Goal: Task Accomplishment & Management: Use online tool/utility

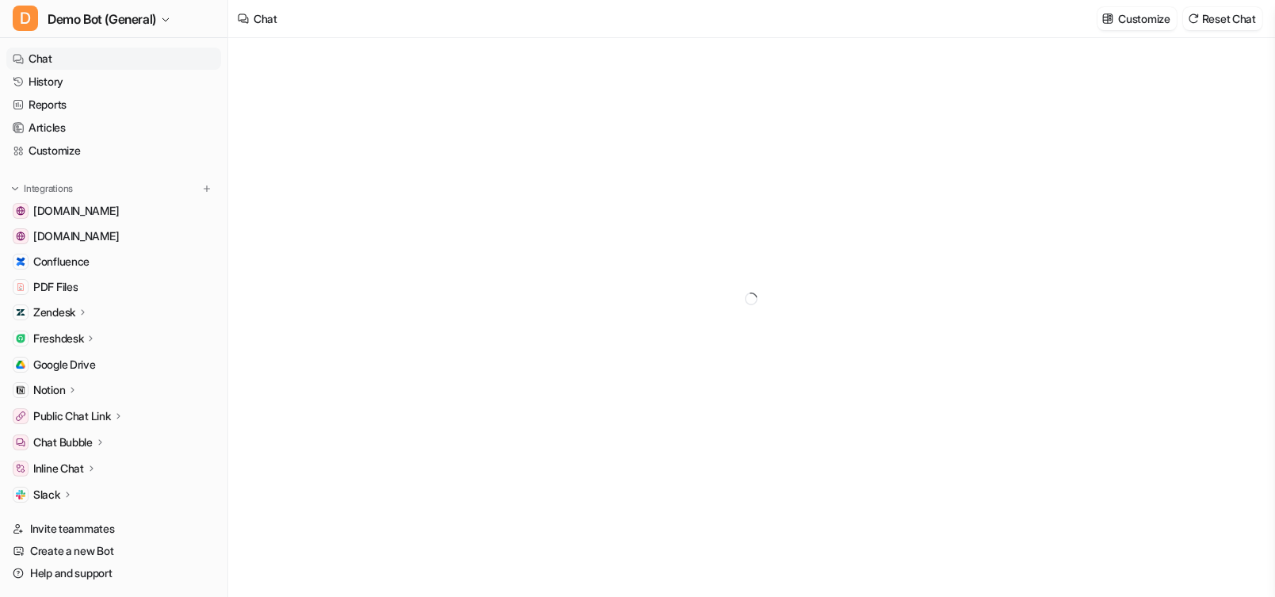
click at [101, 314] on div "Zendesk" at bounding box center [113, 312] width 215 height 22
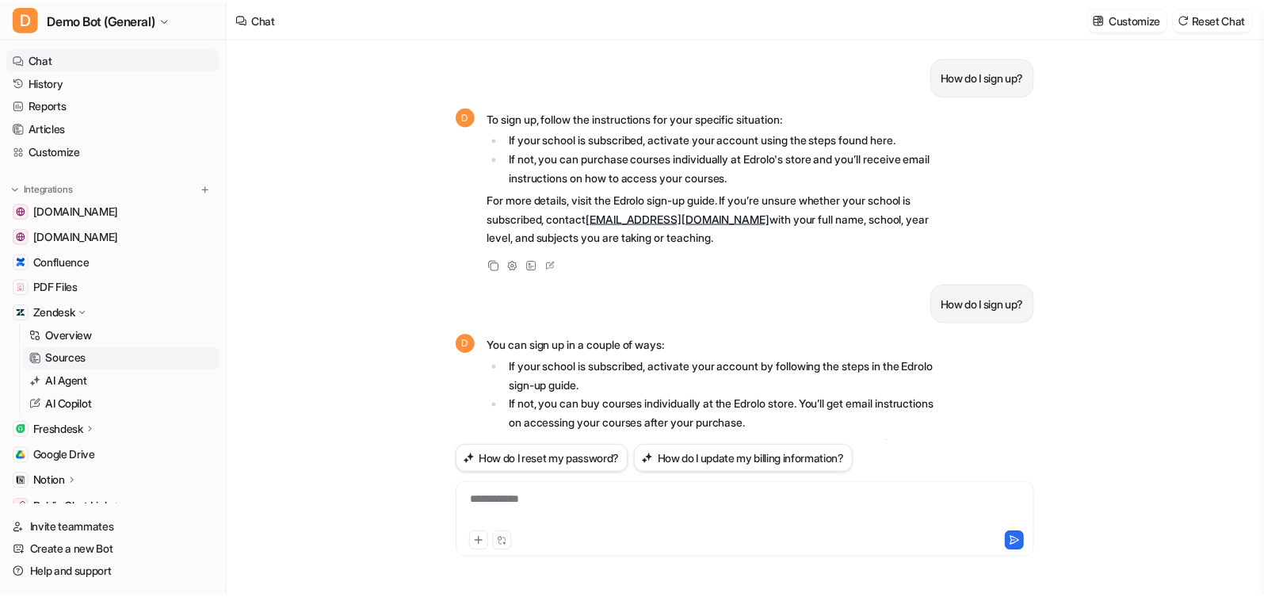
scroll to position [406, 0]
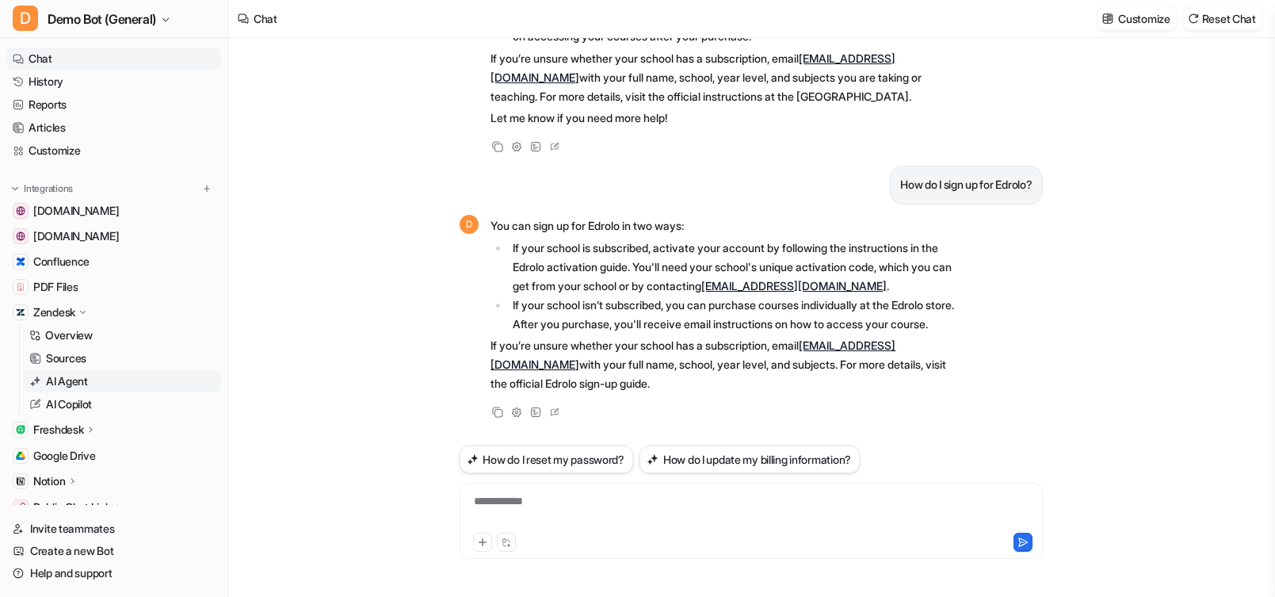
click at [90, 379] on link "AI Agent" at bounding box center [122, 381] width 198 height 22
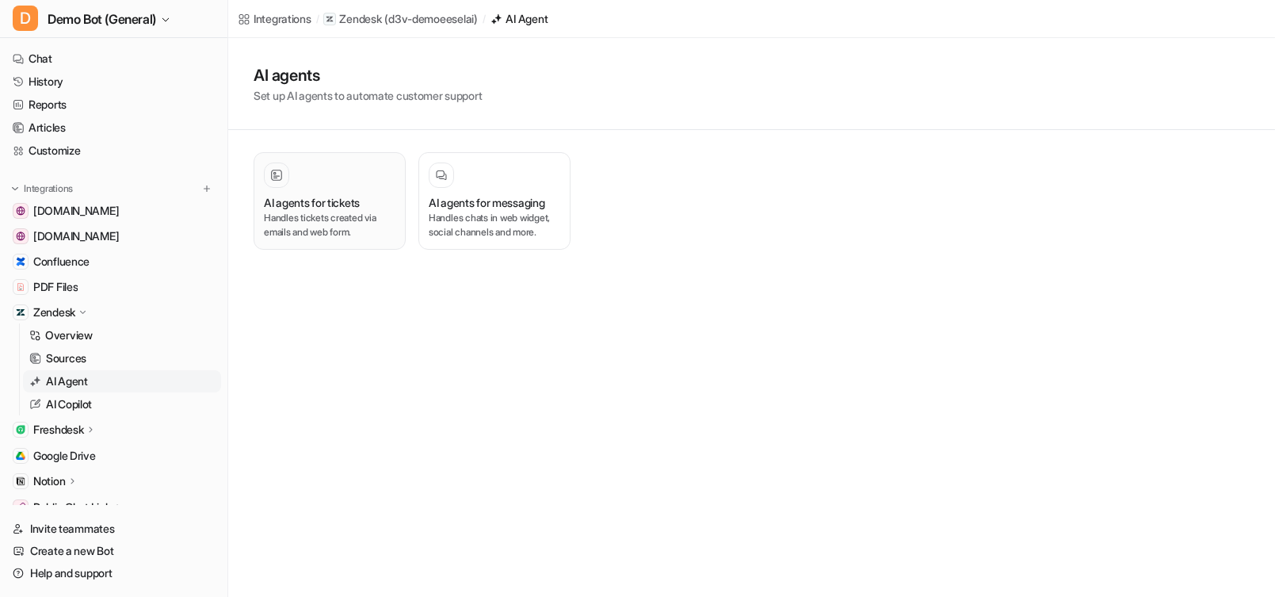
click at [326, 215] on p "Handles tickets created via emails and web form." at bounding box center [330, 225] width 132 height 29
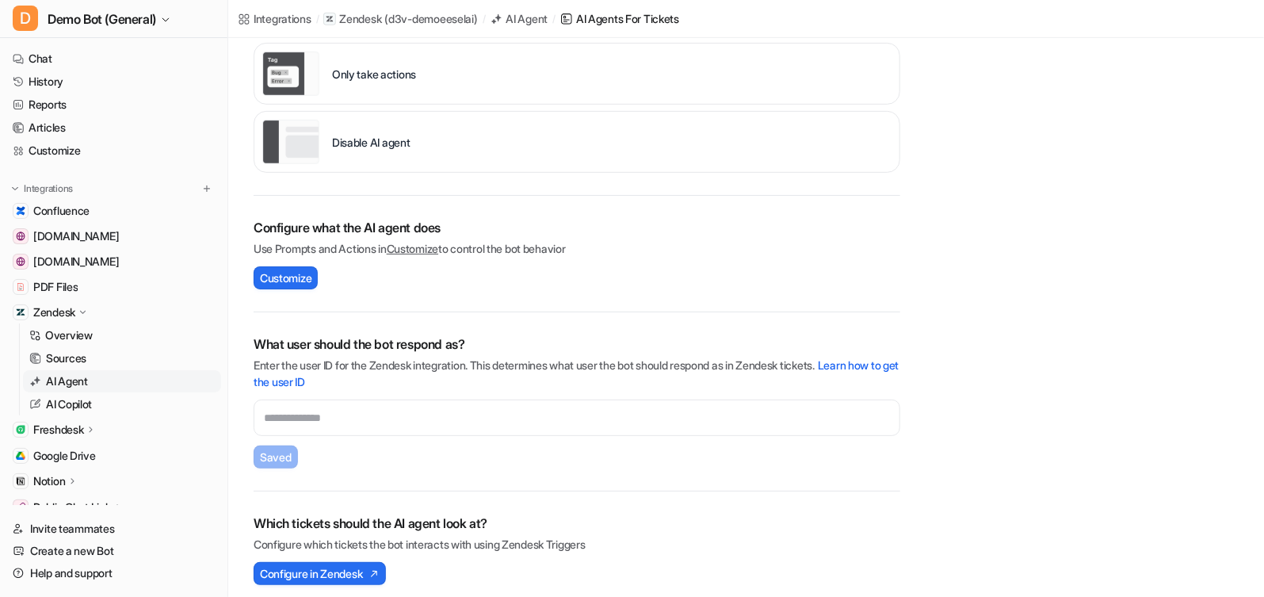
scroll to position [352, 0]
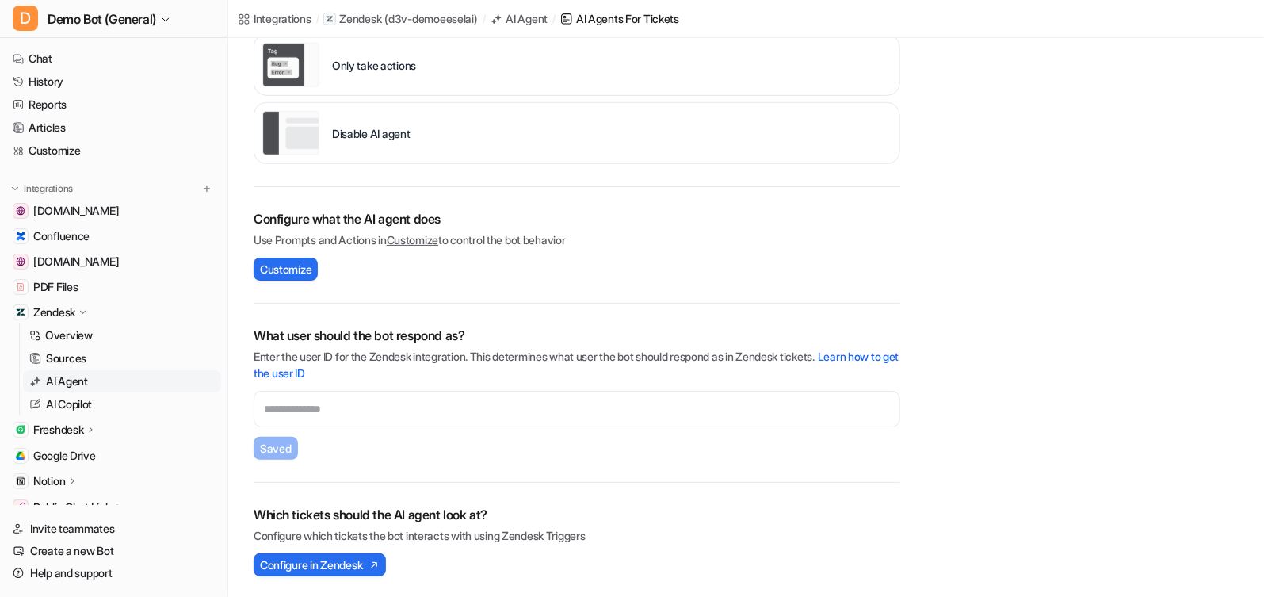
drag, startPoint x: 338, startPoint y: 376, endPoint x: 594, endPoint y: 332, distance: 259.6
click at [594, 332] on h2 "What user should the bot respond as?" at bounding box center [577, 335] width 647 height 19
click at [866, 354] on link "Learn how to get the user ID" at bounding box center [577, 364] width 646 height 30
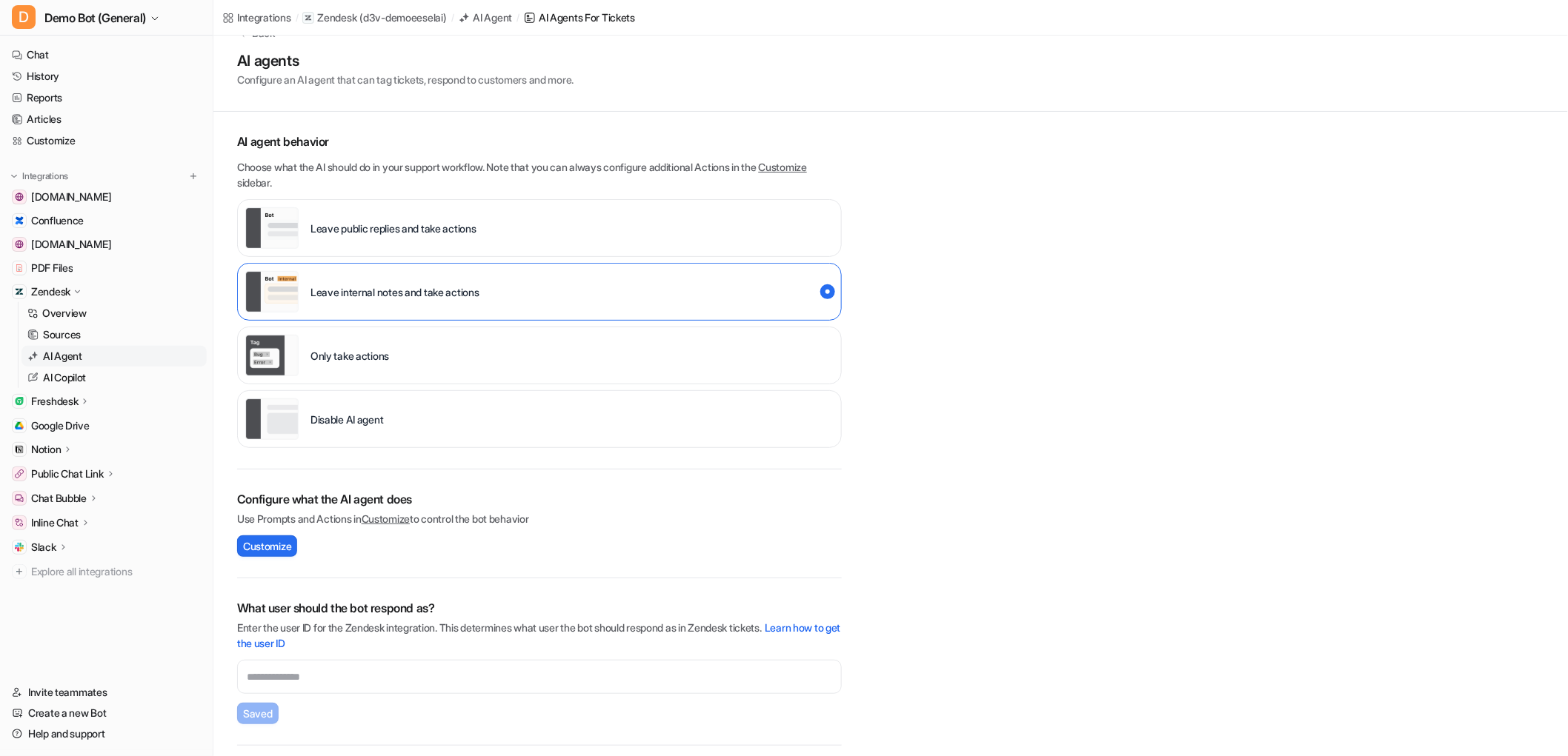
scroll to position [132, 0]
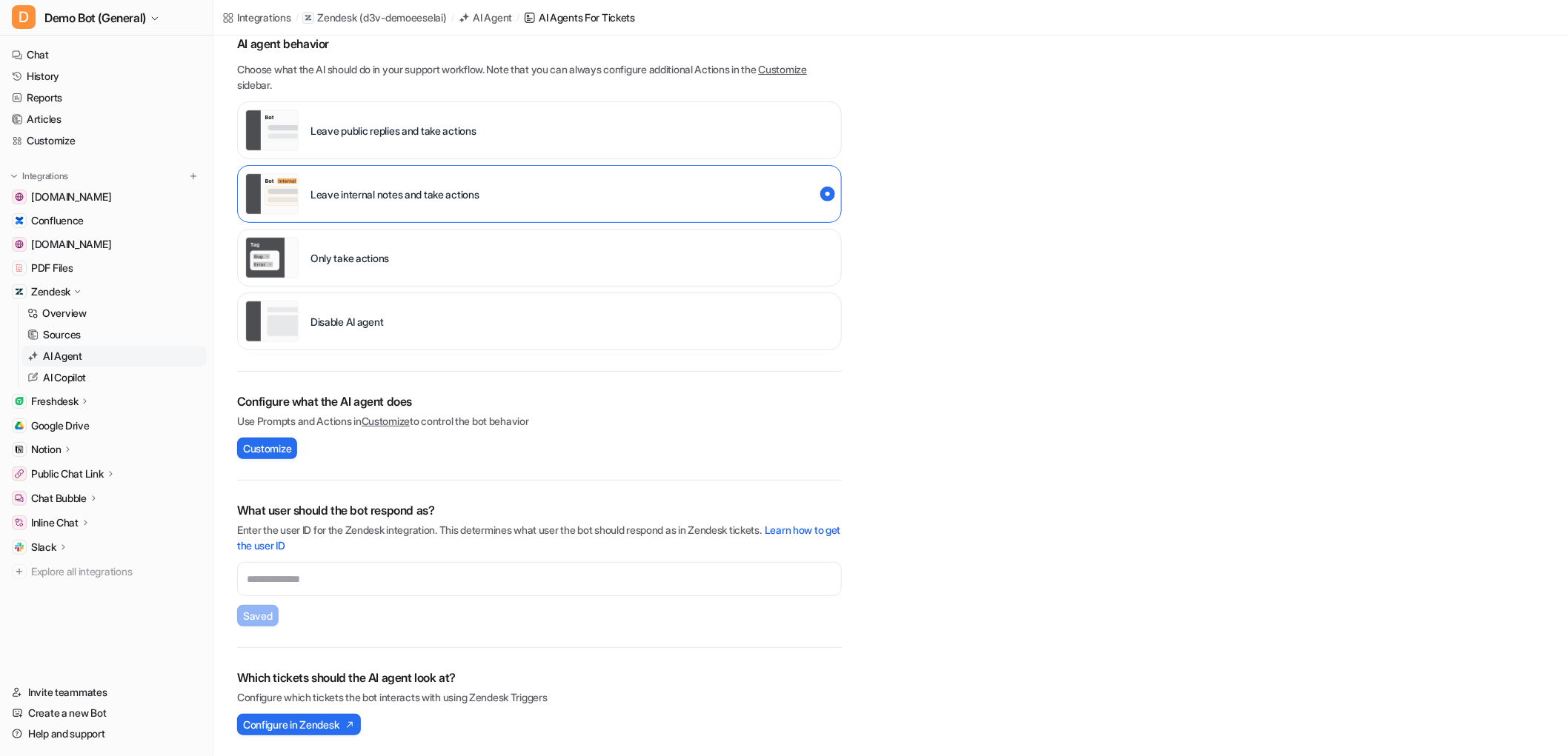
click at [65, 397] on p "Freshdesk" at bounding box center [54, 402] width 47 height 15
click at [77, 490] on p "AI Copilot" at bounding box center [65, 487] width 43 height 15
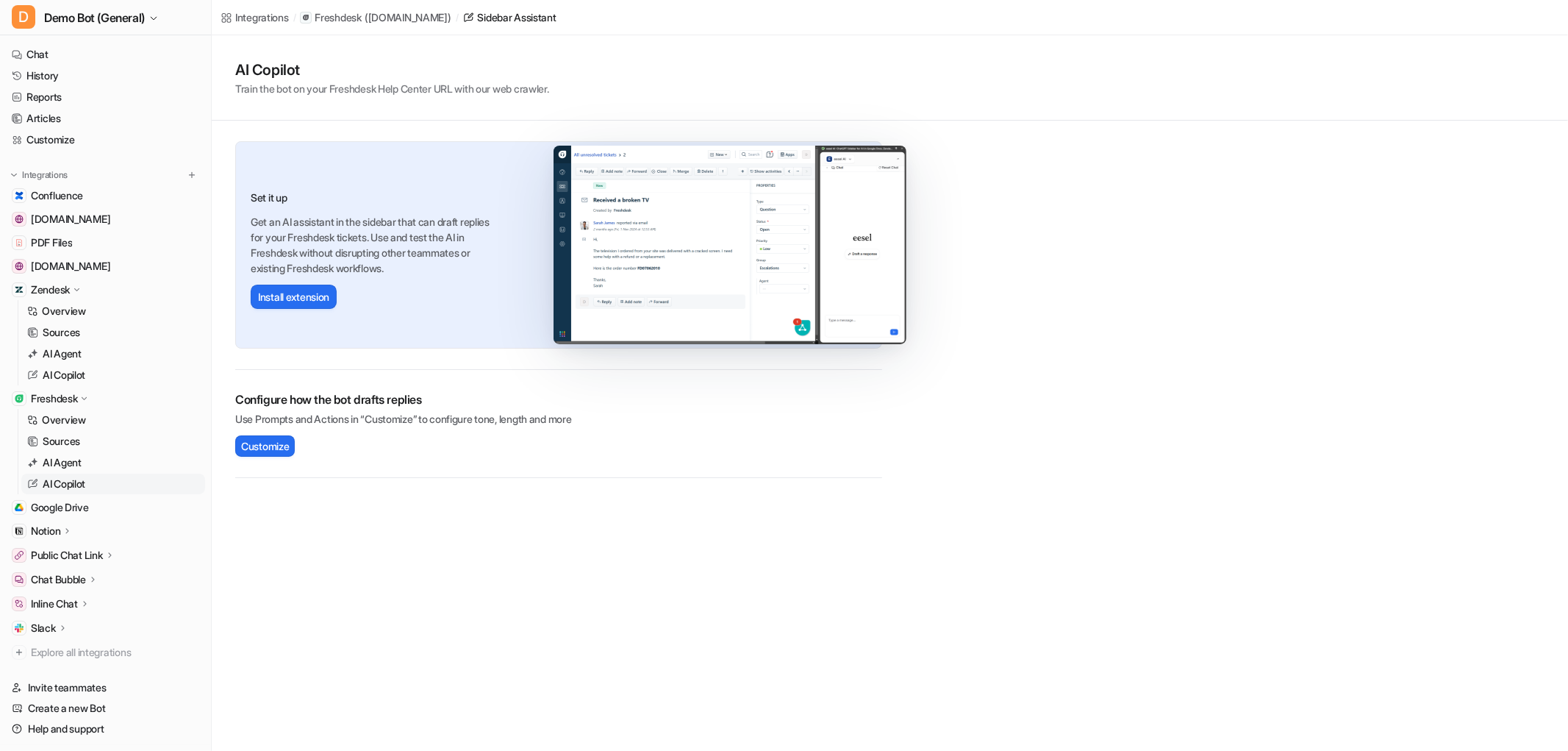
click at [700, 291] on img at bounding box center [730, 245] width 353 height 199
click at [409, 211] on div "Set it up Get an AI assistant in the sidebar that can draft replies for your Fr…" at bounding box center [371, 232] width 241 height 86
click at [74, 414] on p "Overview" at bounding box center [64, 421] width 45 height 15
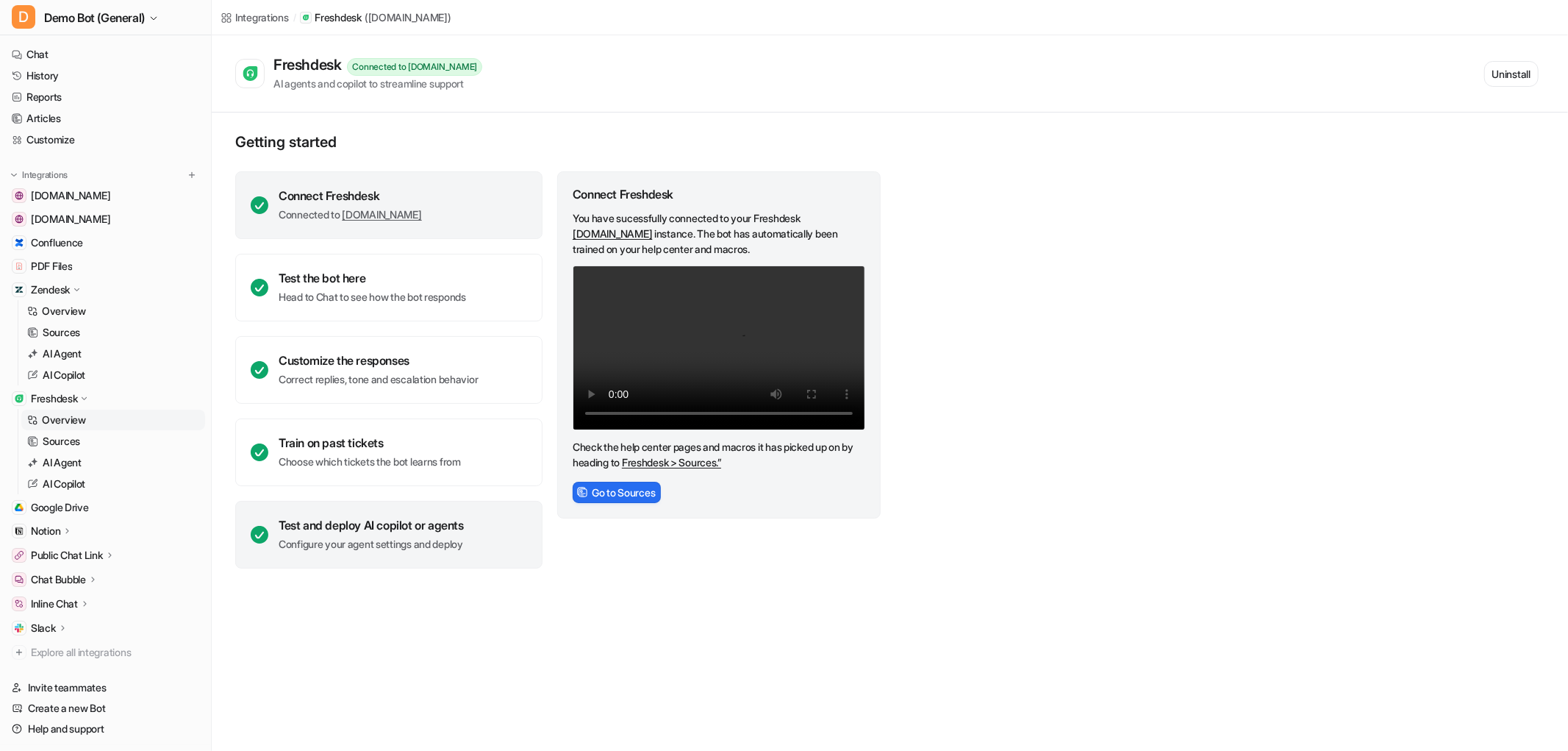
click at [375, 547] on p "Configure your agent settings and deploy" at bounding box center [371, 544] width 186 height 15
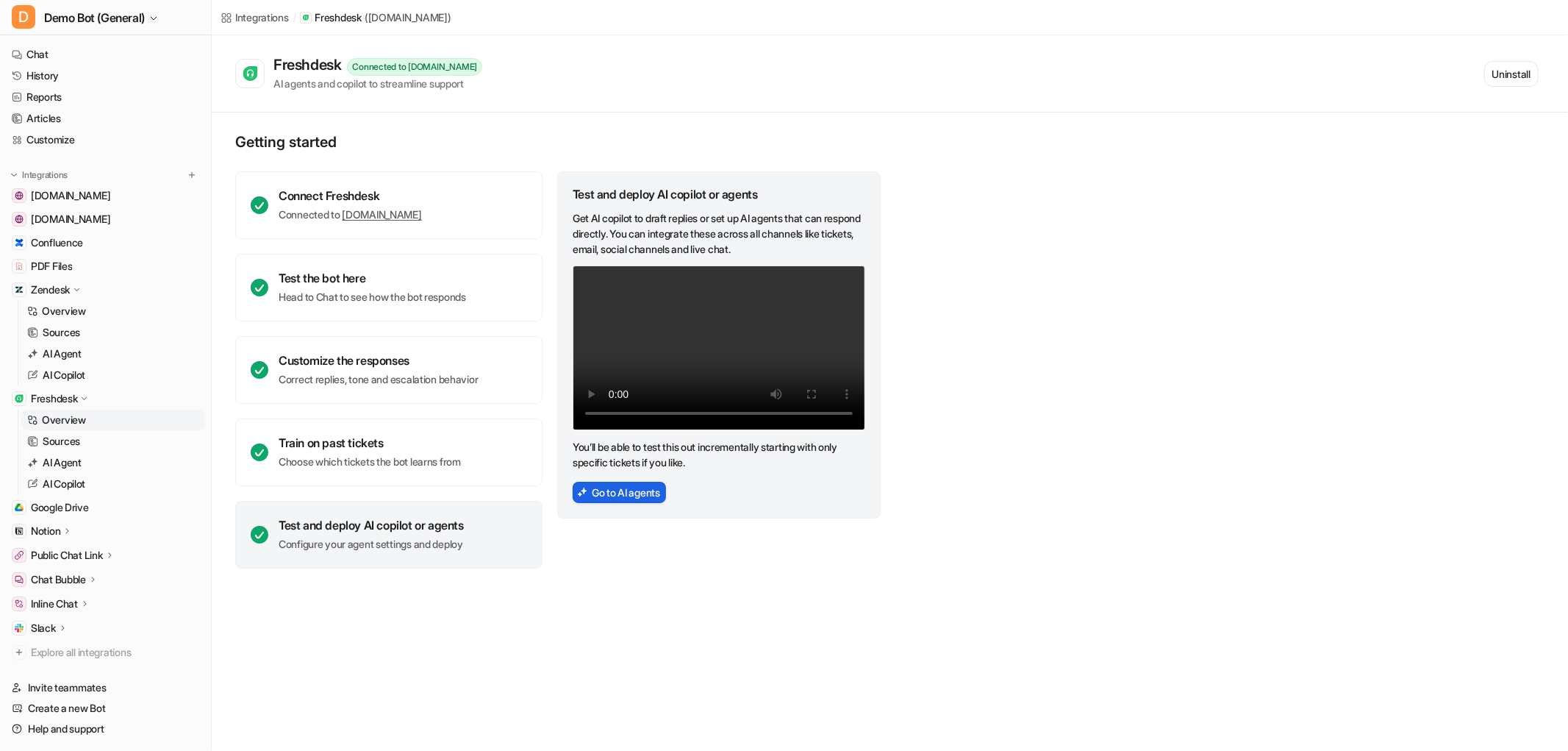
click at [575, 490] on button "Go to AI agents" at bounding box center [619, 492] width 94 height 21
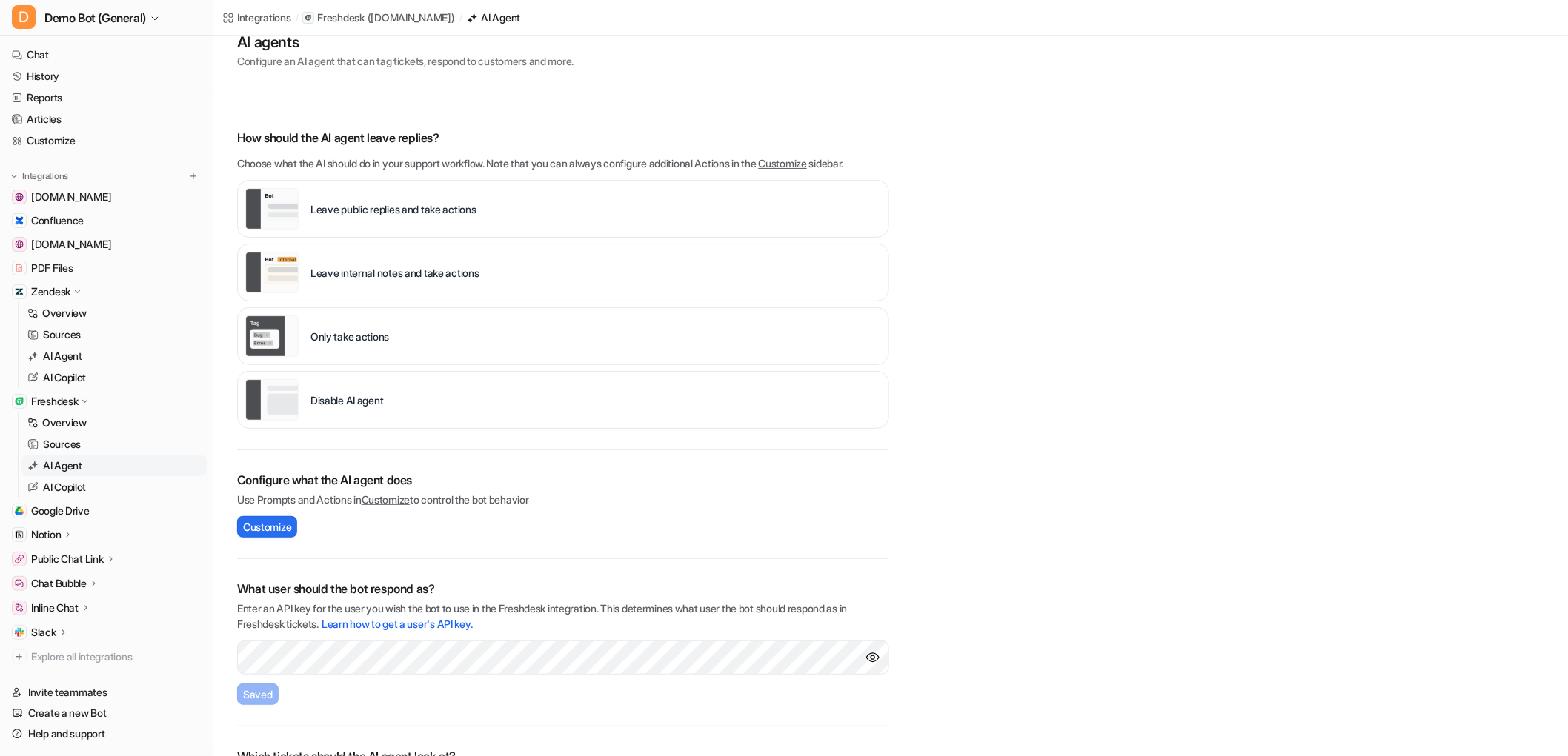
scroll to position [107, 0]
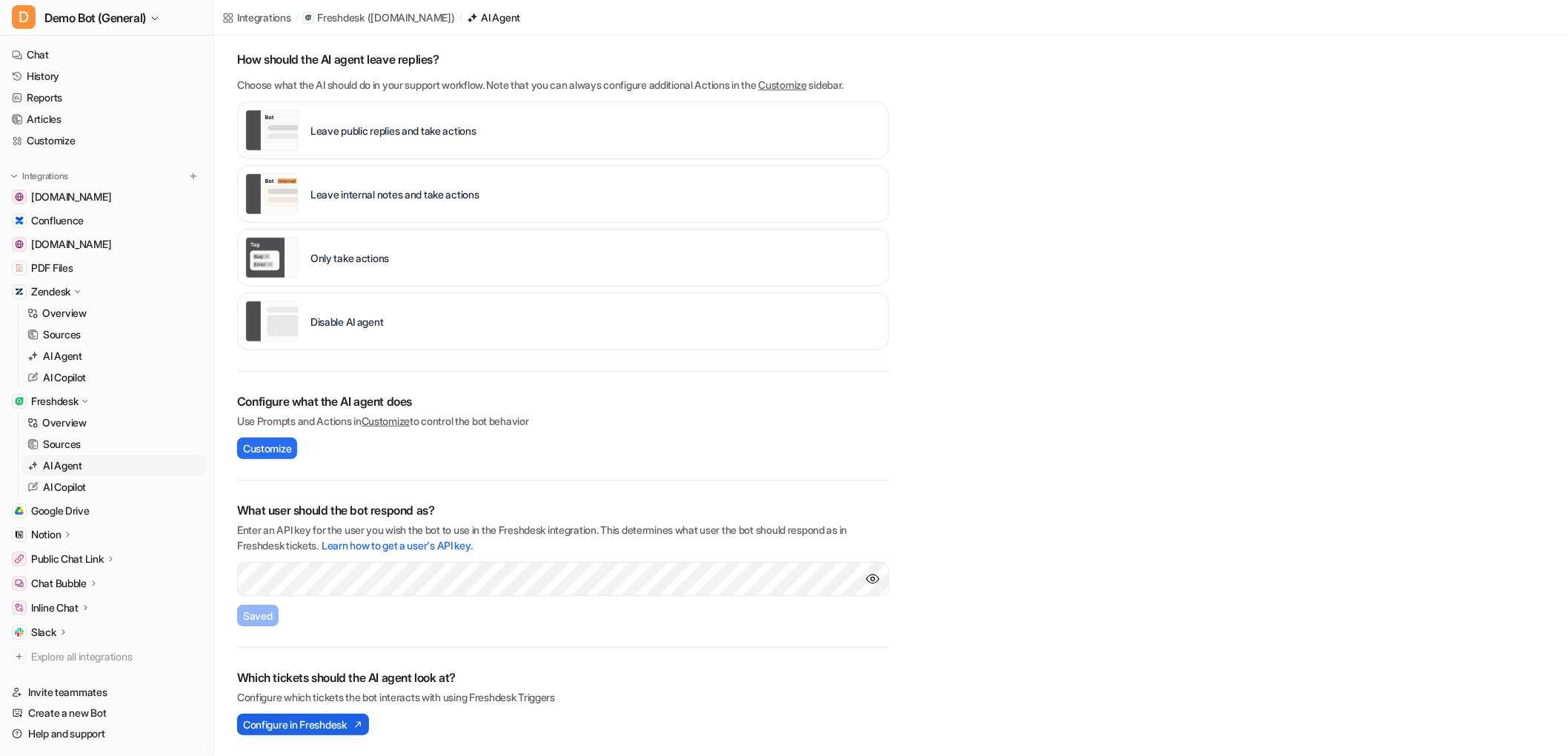
click at [326, 557] on span "Configure in Freshdesk" at bounding box center [295, 724] width 104 height 16
click at [419, 545] on link "Learn how to get a user's API key." at bounding box center [396, 545] width 151 height 12
click at [188, 177] on img at bounding box center [193, 176] width 10 height 10
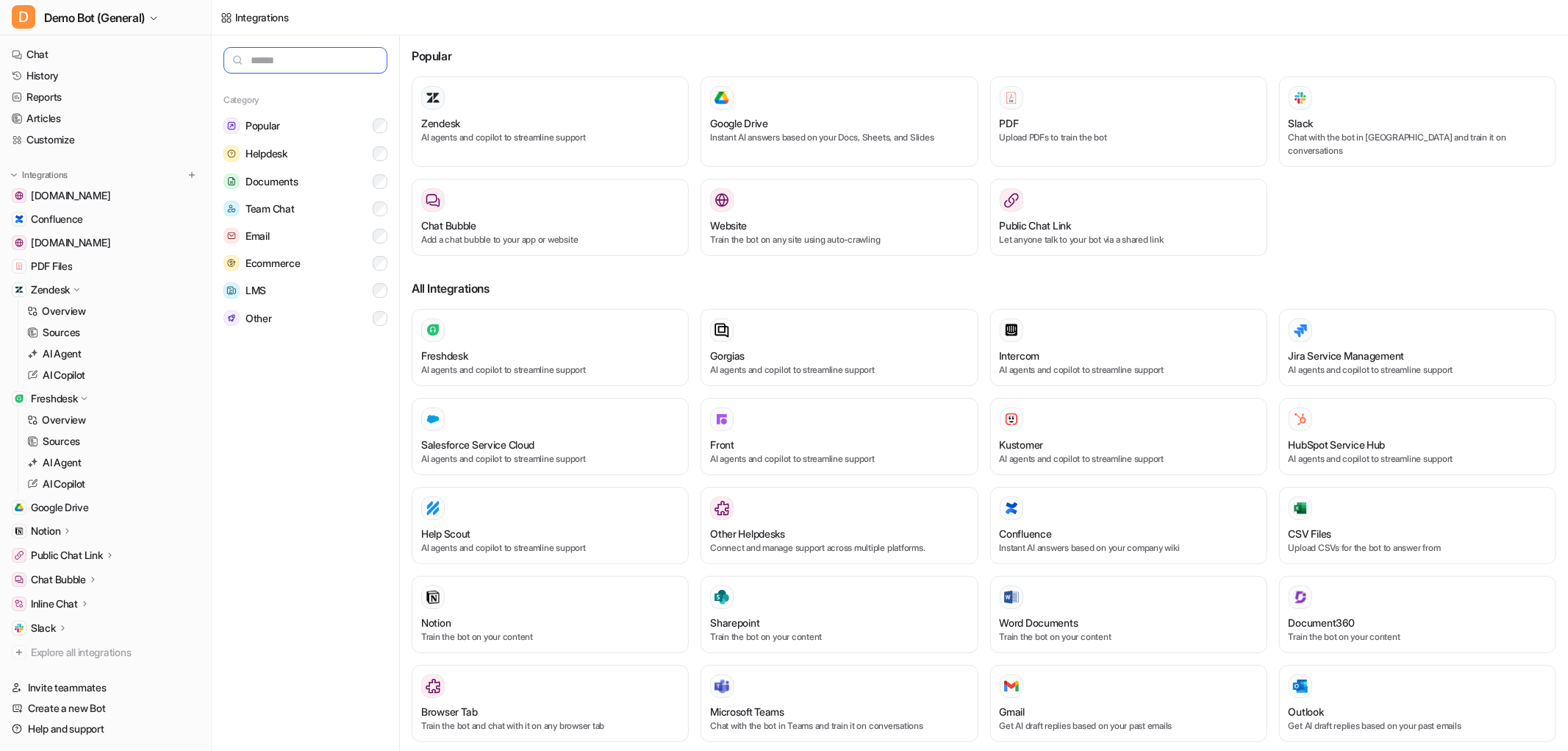
click at [276, 55] on input "text" at bounding box center [305, 60] width 164 height 27
click at [314, 153] on button "Helpdesk" at bounding box center [305, 154] width 164 height 28
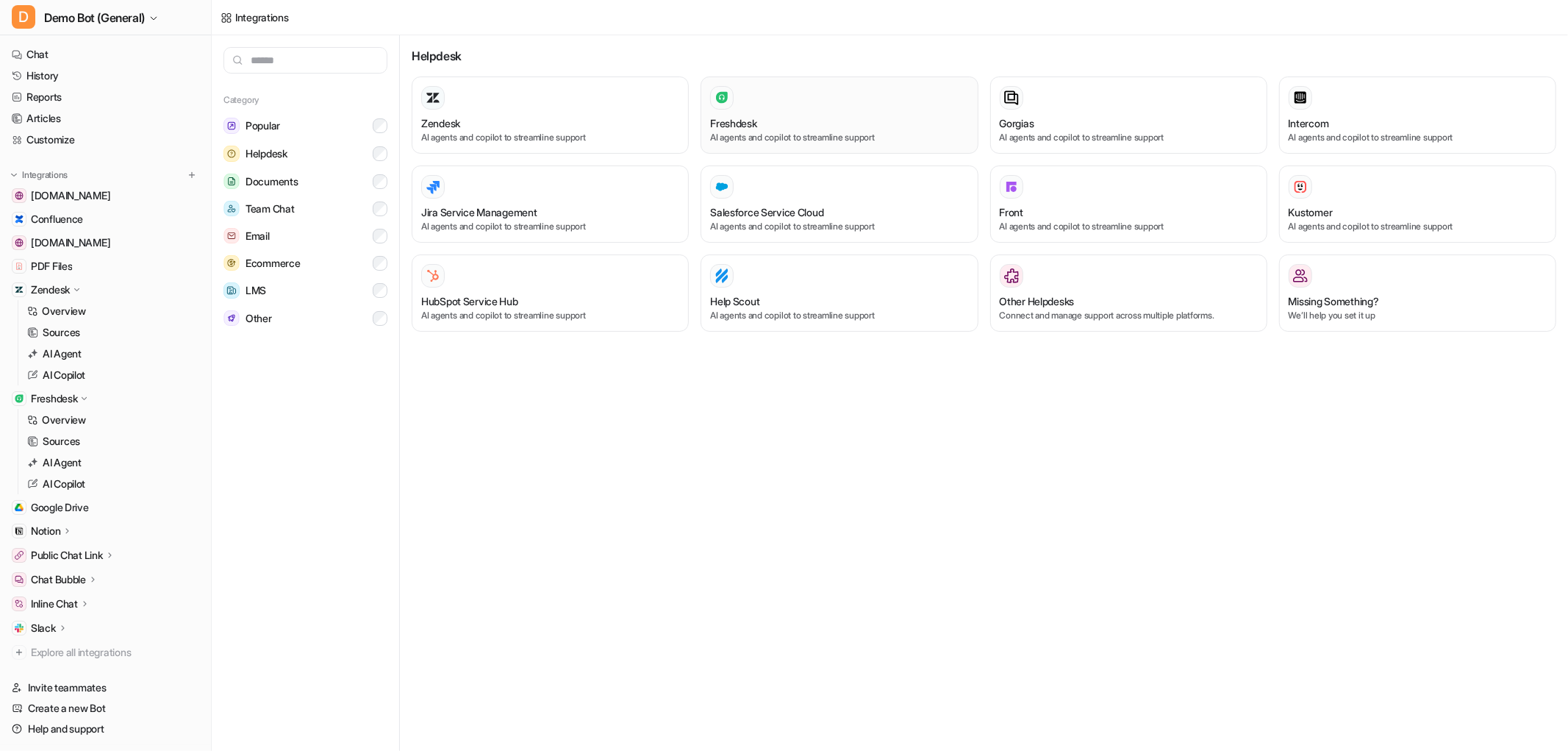
click at [825, 109] on div at bounding box center [839, 97] width 258 height 23
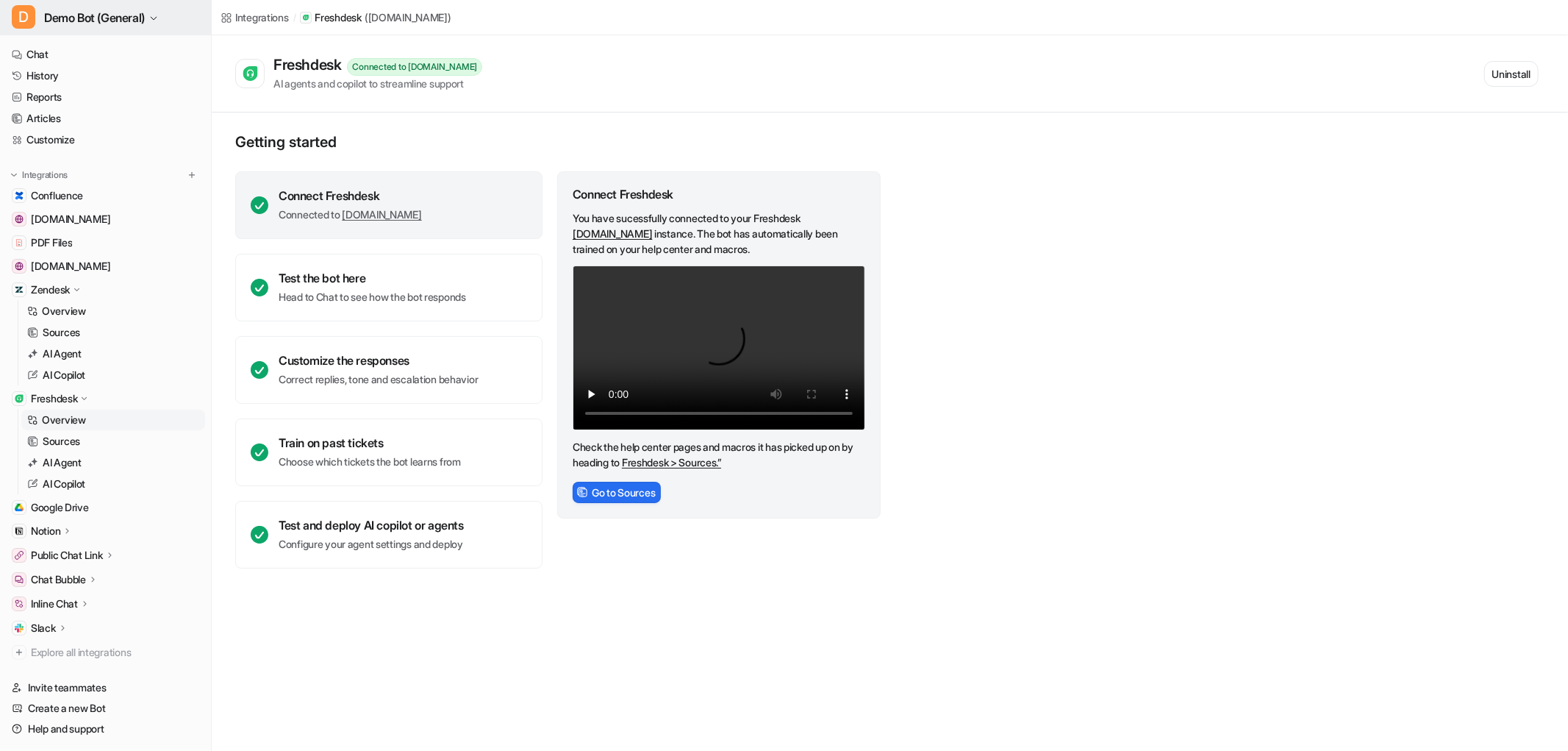
click at [105, 15] on span "Demo Bot (General)" at bounding box center [95, 18] width 101 height 20
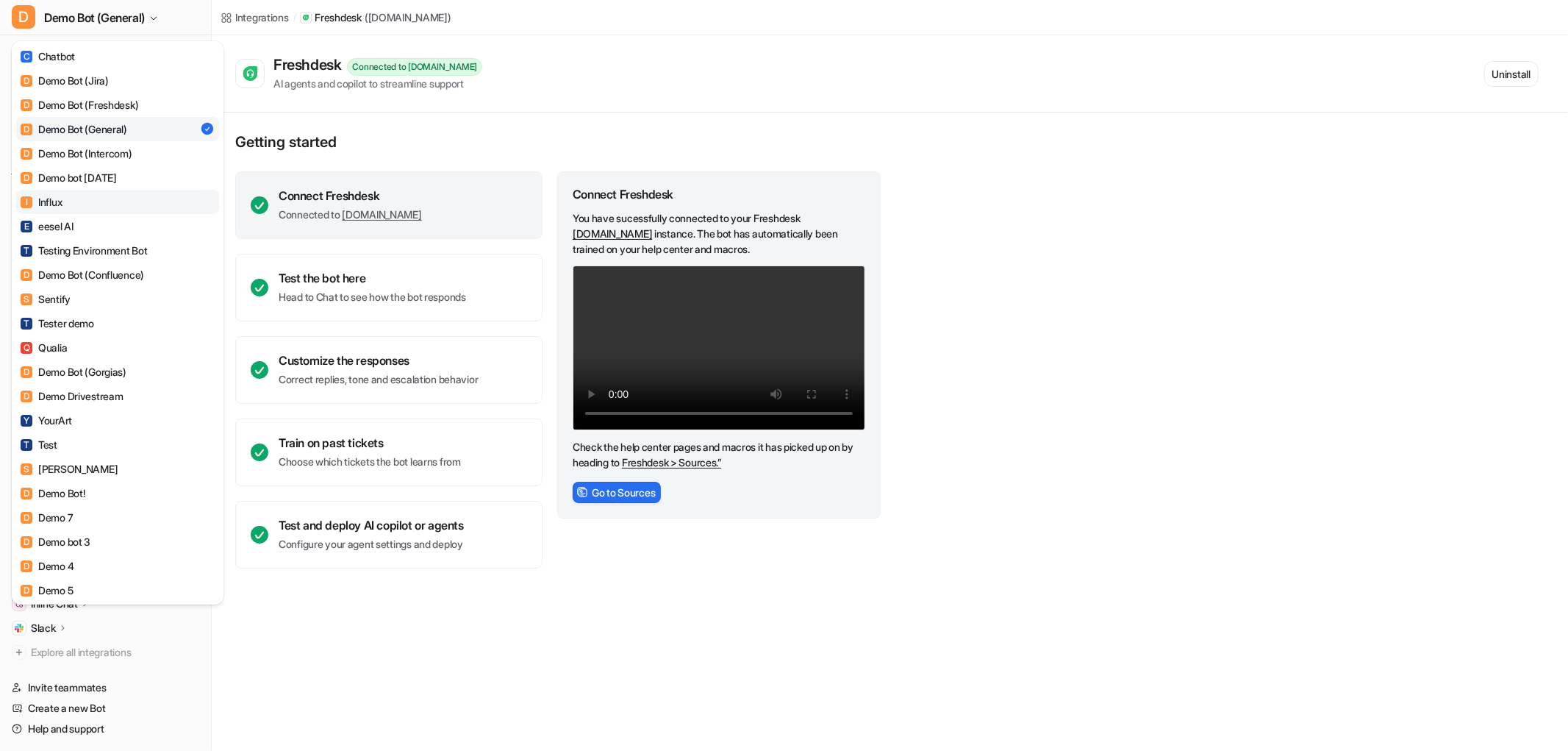
click at [113, 209] on link "I Influx" at bounding box center [117, 201] width 203 height 24
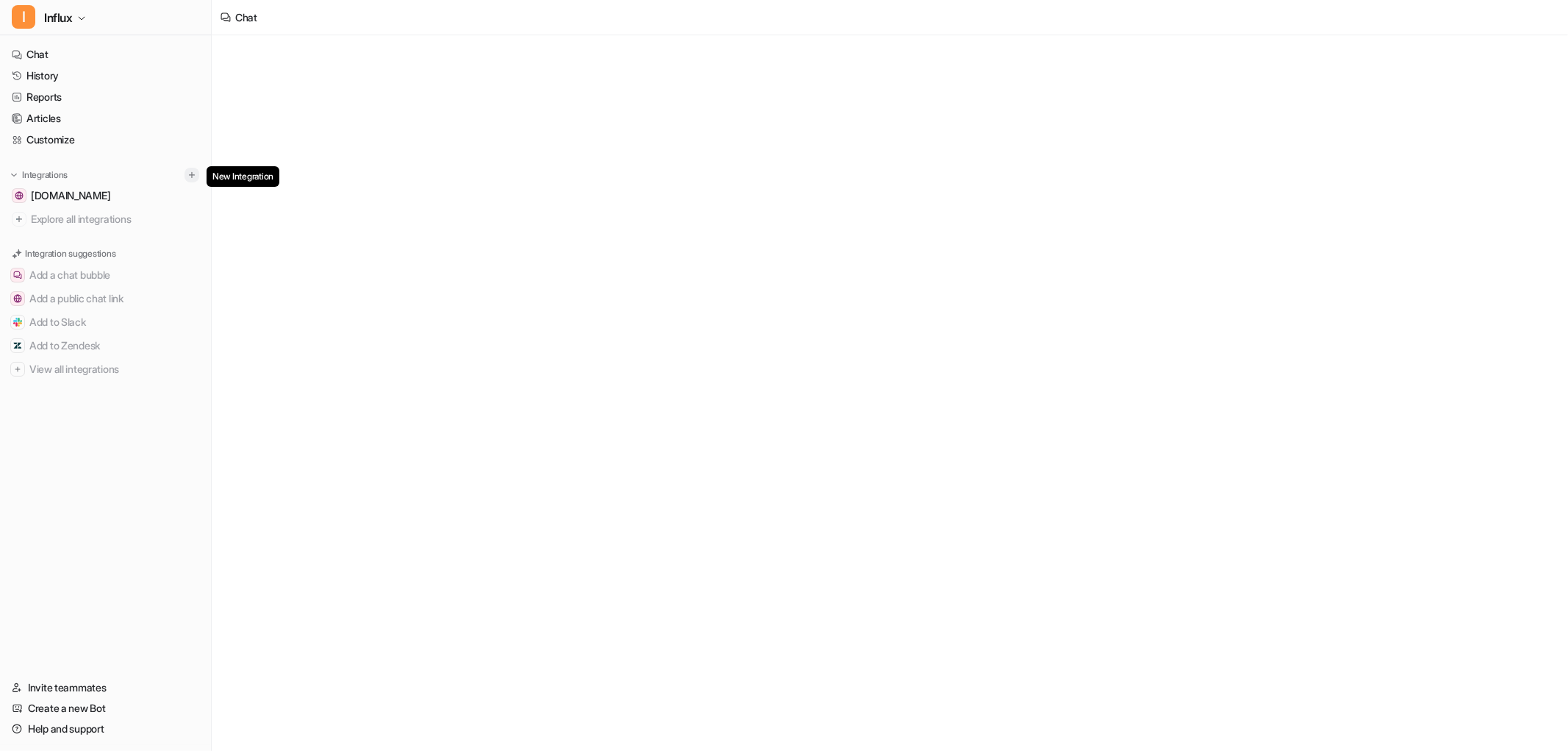
click at [185, 174] on button at bounding box center [192, 175] width 15 height 15
type textarea "**********"
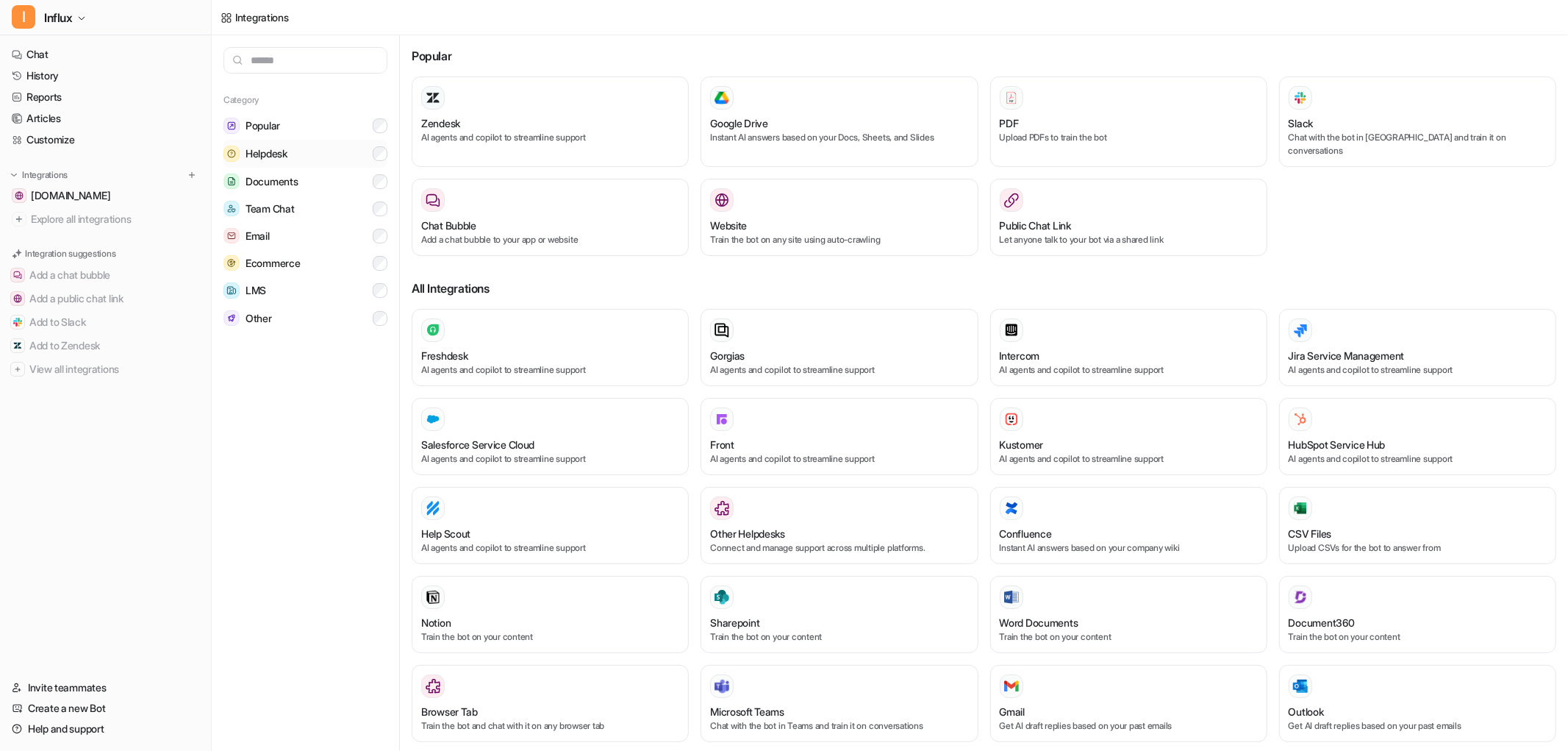
click at [303, 158] on button "Helpdesk" at bounding box center [305, 154] width 164 height 28
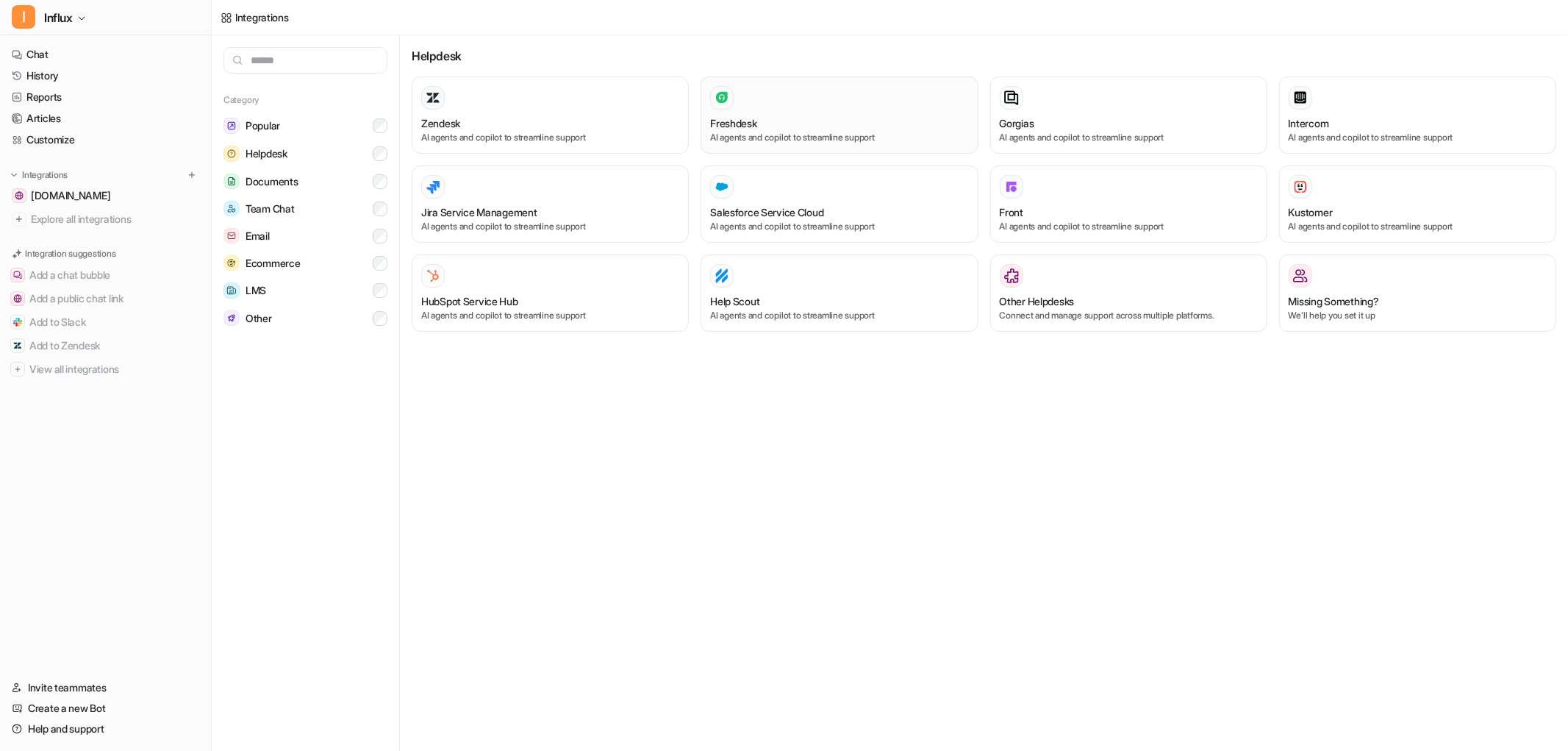
click at [857, 119] on div "Freshdesk" at bounding box center [839, 123] width 258 height 16
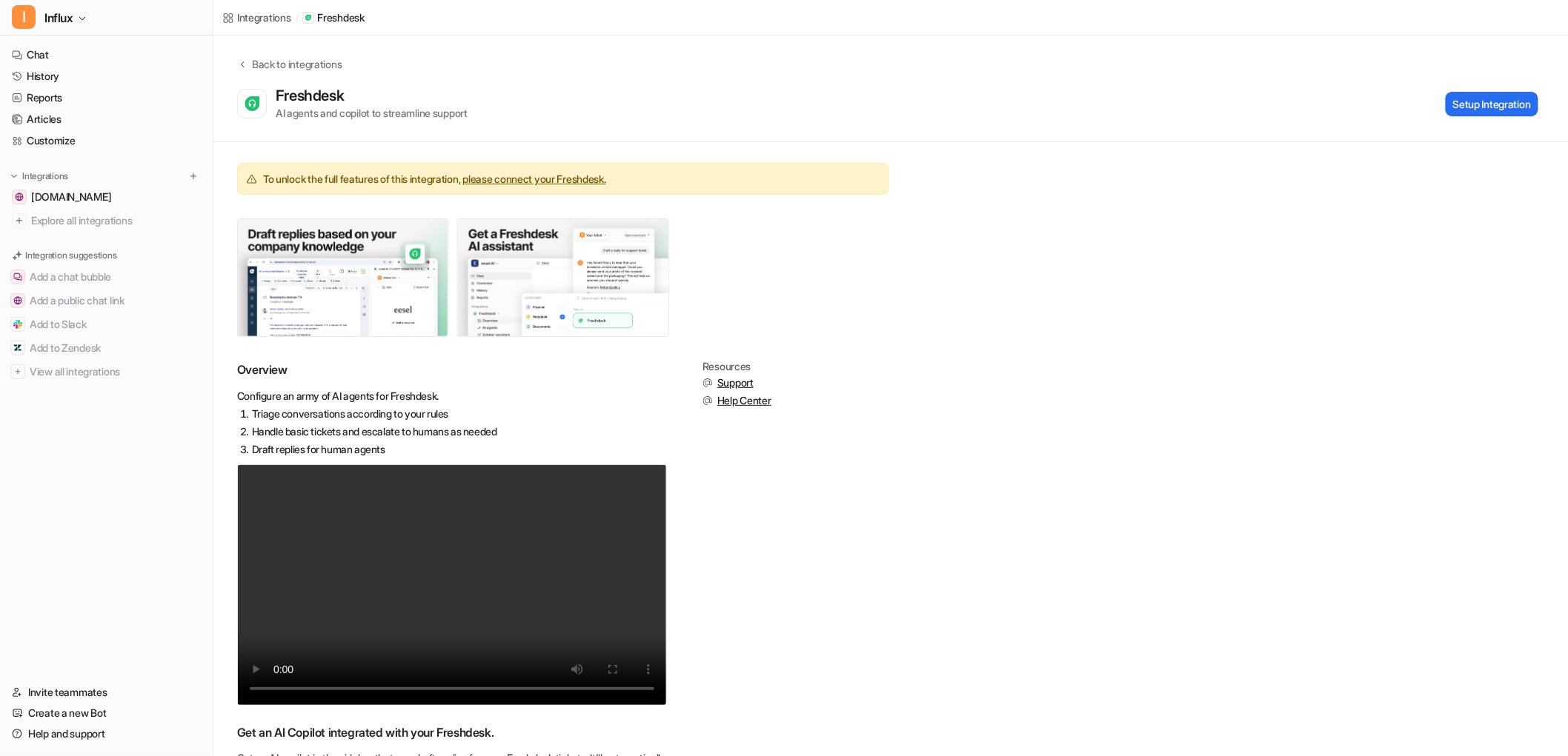
click at [744, 401] on span "Help Center" at bounding box center [744, 401] width 54 height 15
click at [743, 379] on span "Support" at bounding box center [735, 383] width 36 height 15
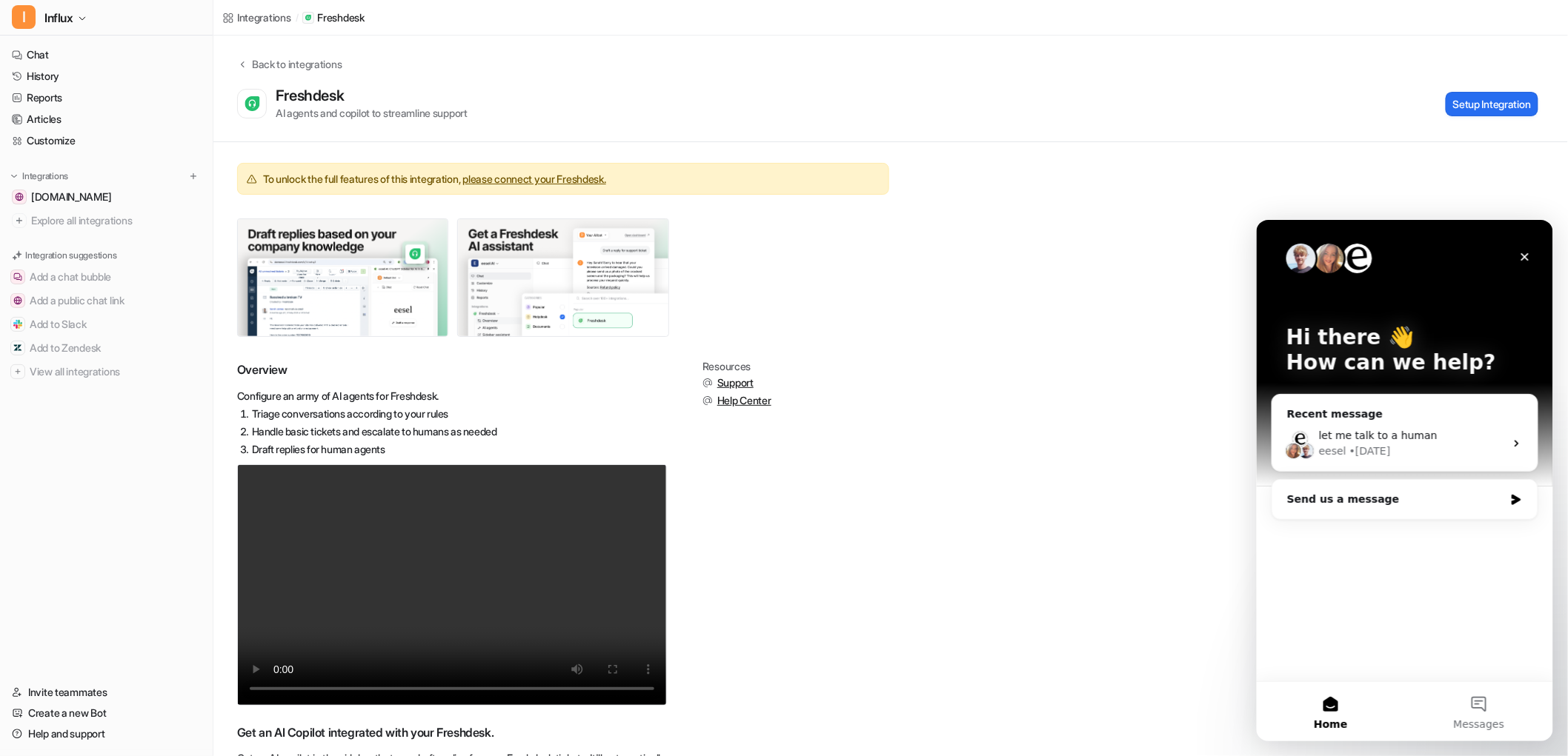
click at [872, 507] on div "Overview Configure an army of AI agents for Freshdesk. Triage conversations acc…" at bounding box center [891, 705] width 1307 height 689
click at [1191, 262] on icon "Close" at bounding box center [1524, 256] width 12 height 12
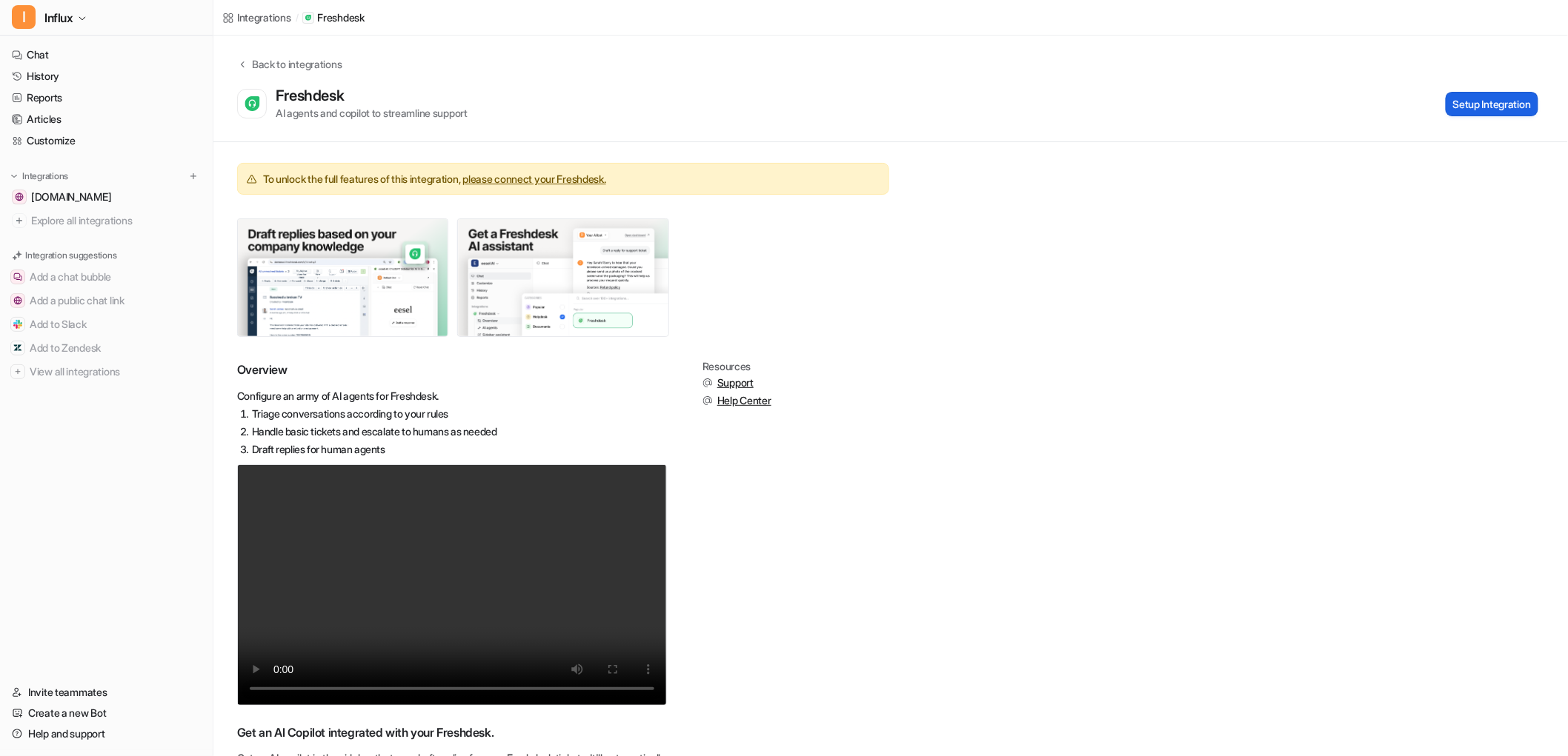
click at [1191, 108] on button "Setup Integration" at bounding box center [1491, 104] width 93 height 24
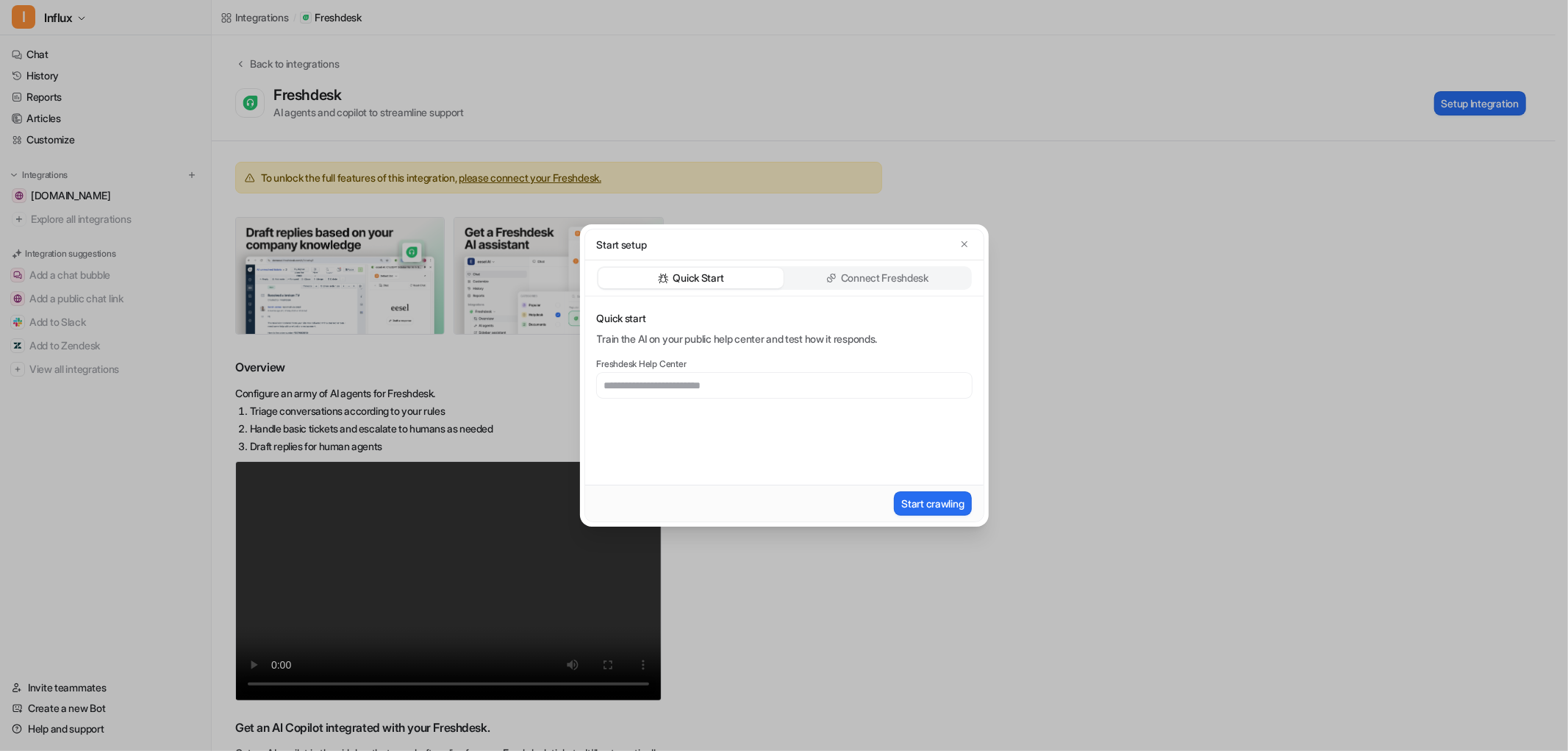
click at [850, 280] on p "Connect Freshdesk" at bounding box center [885, 278] width 87 height 15
click at [765, 274] on div "Quick Start" at bounding box center [691, 278] width 186 height 20
click at [894, 281] on p "Connect Freshdesk" at bounding box center [885, 278] width 87 height 15
click at [1123, 407] on div "Start setup Quick Start Connect Freshdesk Connect Freshdesk Connect the AI with…" at bounding box center [784, 375] width 1568 height 751
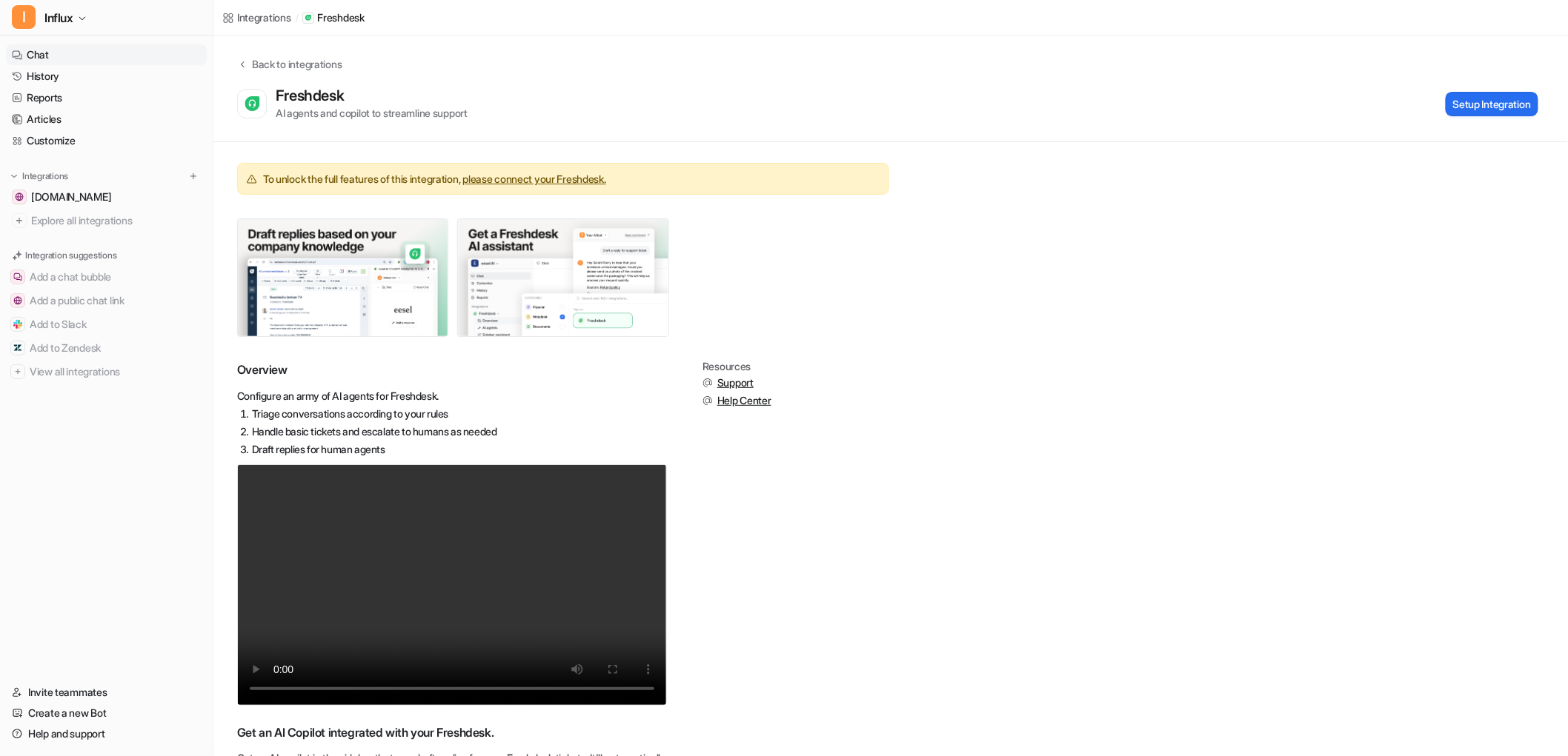
click at [89, 52] on link "Chat" at bounding box center [106, 55] width 201 height 21
